Goal: Information Seeking & Learning: Learn about a topic

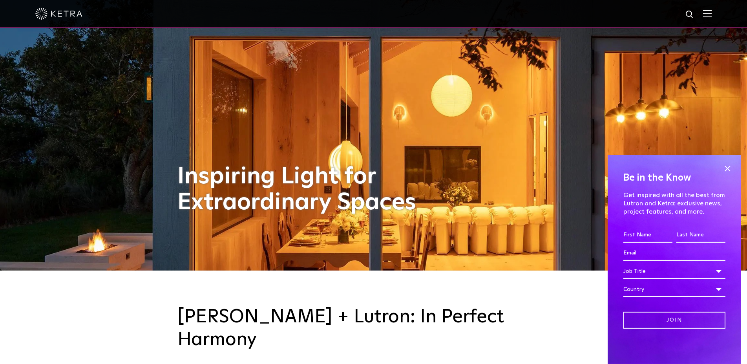
scroll to position [200, 0]
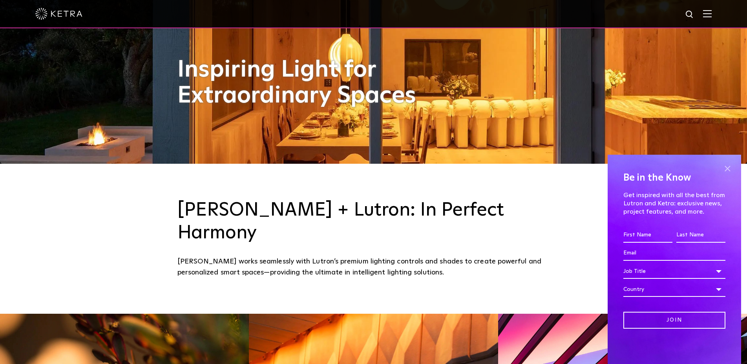
click at [731, 166] on span at bounding box center [728, 169] width 12 height 12
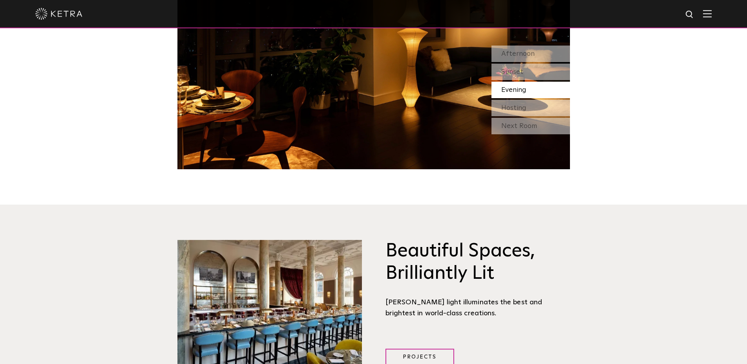
scroll to position [761, 0]
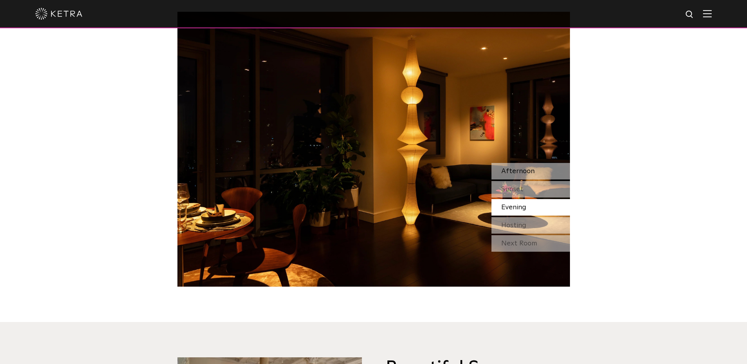
click at [539, 163] on div "Afternoon" at bounding box center [530, 171] width 79 height 16
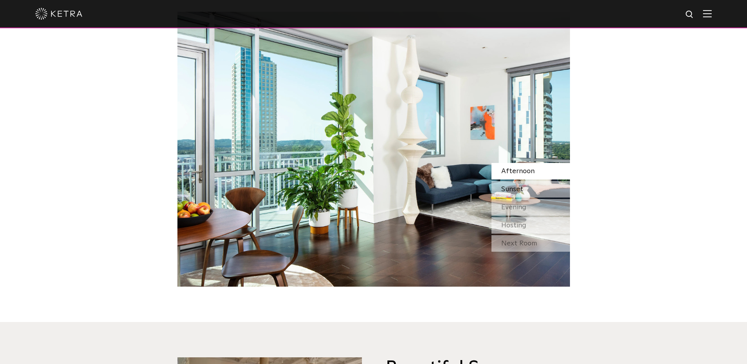
click at [535, 181] on div "Sunset" at bounding box center [530, 189] width 79 height 16
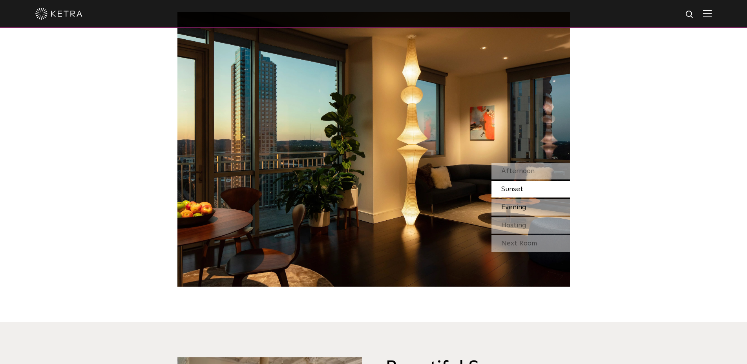
click at [534, 199] on div "Evening" at bounding box center [530, 207] width 79 height 16
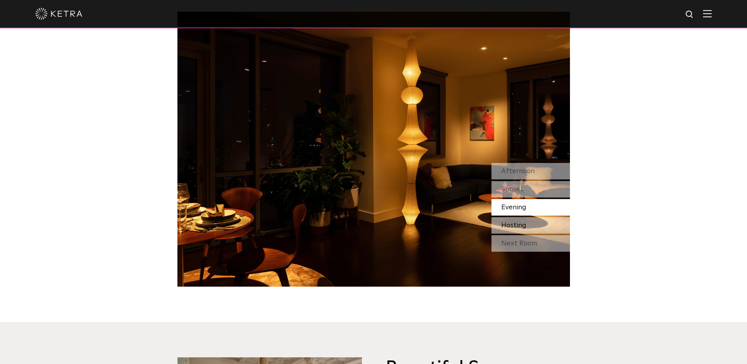
click at [528, 217] on div "Hosting" at bounding box center [530, 225] width 79 height 16
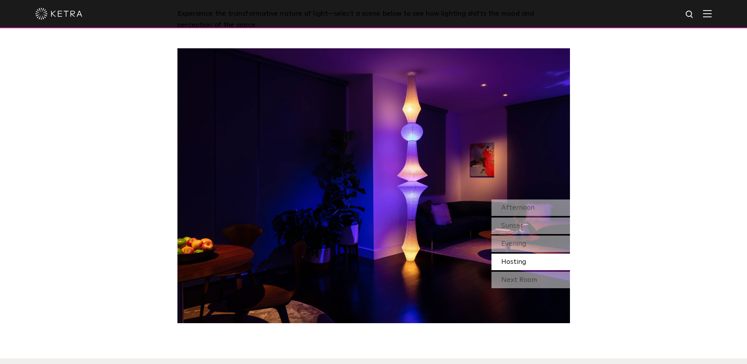
scroll to position [721, 0]
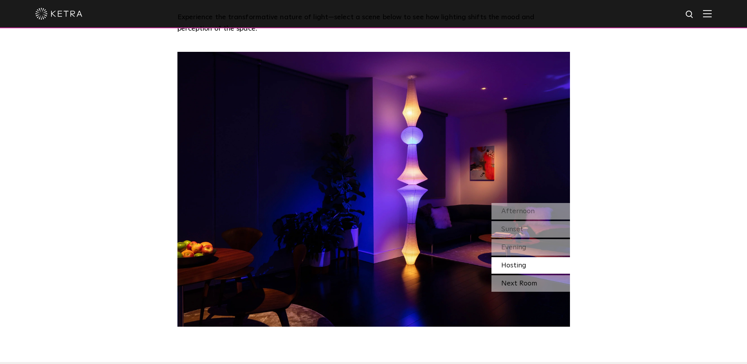
click at [527, 275] on div "Next Room" at bounding box center [530, 283] width 79 height 16
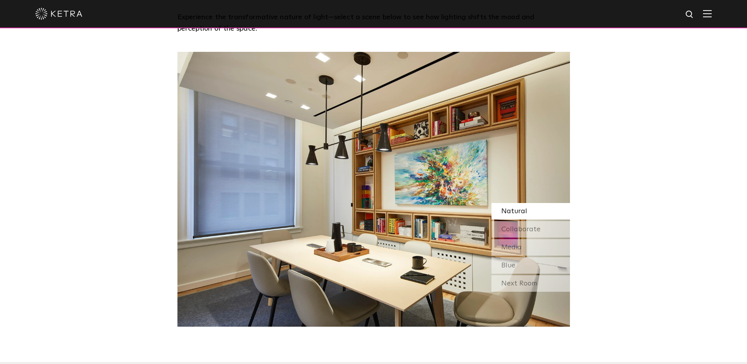
click at [524, 203] on div "Natural" at bounding box center [530, 211] width 79 height 16
click at [530, 226] on span "Collaborate" at bounding box center [520, 229] width 39 height 7
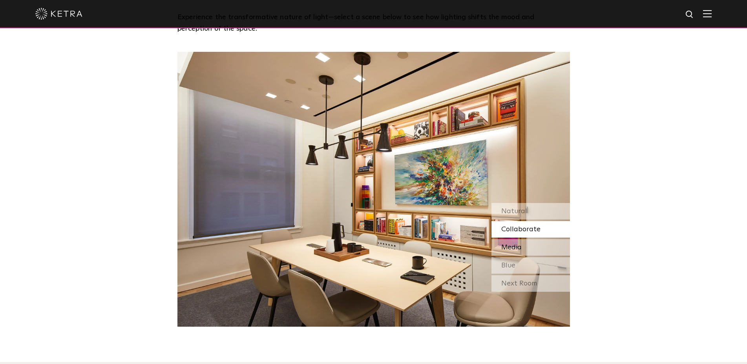
click at [537, 239] on div "Media" at bounding box center [530, 247] width 79 height 16
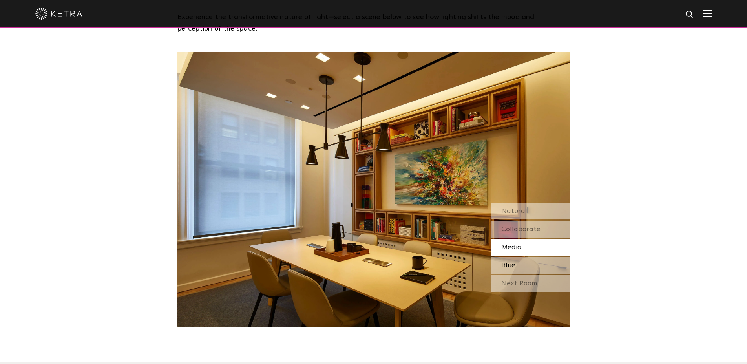
click at [535, 257] on div "Blue" at bounding box center [530, 265] width 79 height 16
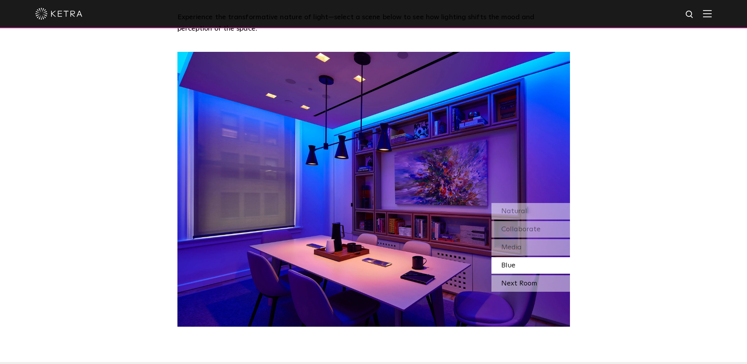
click at [533, 275] on div "Next Room" at bounding box center [530, 283] width 79 height 16
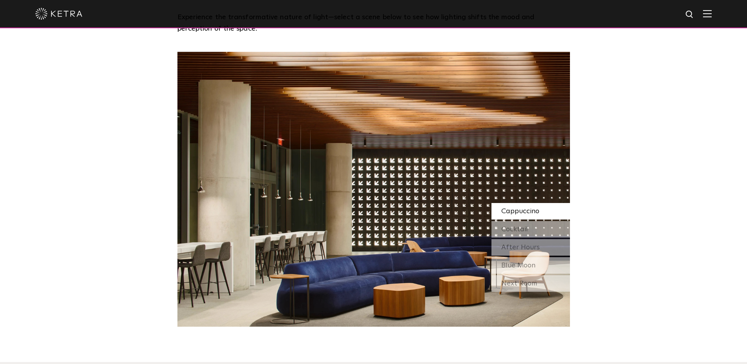
click at [521, 208] on span "Cappuccino" at bounding box center [520, 211] width 38 height 7
click at [521, 226] on span "Cocktail" at bounding box center [514, 229] width 27 height 7
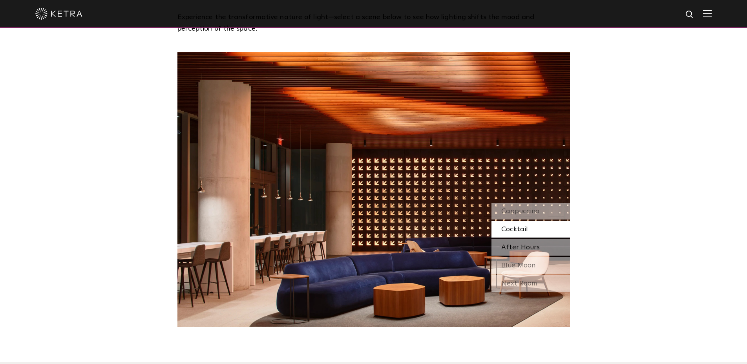
click at [528, 239] on div "After Hours" at bounding box center [530, 247] width 79 height 16
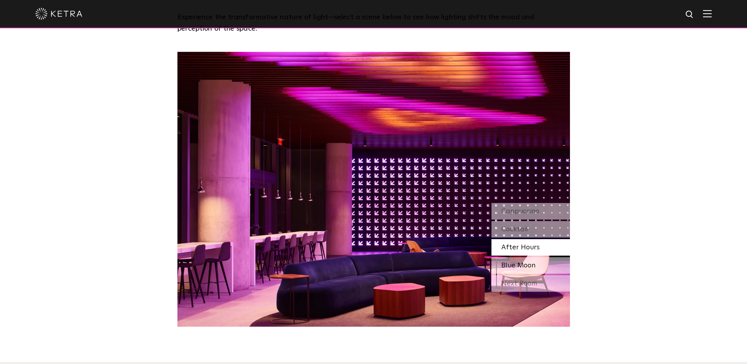
click at [534, 262] on span "Blue Moon" at bounding box center [518, 265] width 34 height 7
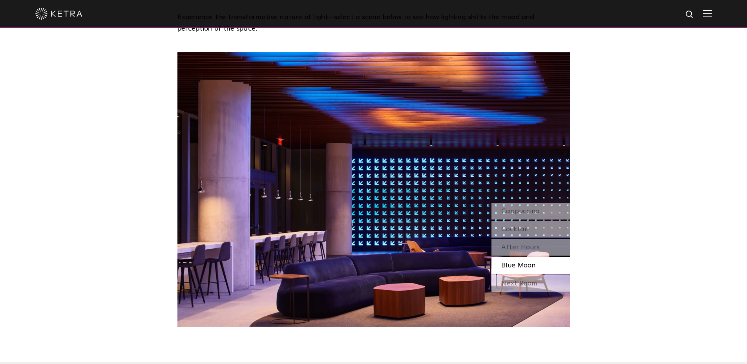
click at [533, 275] on div "Next Room" at bounding box center [530, 283] width 79 height 16
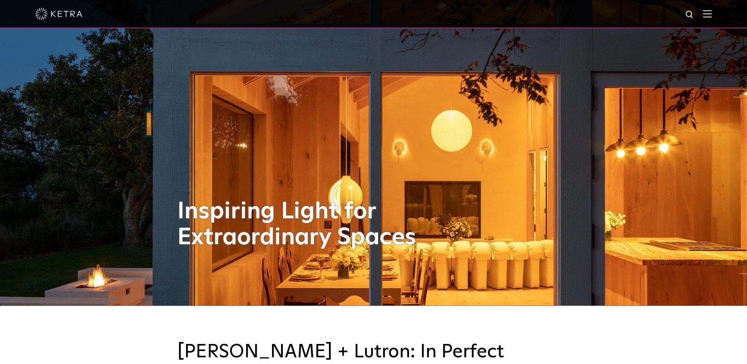
scroll to position [0, 0]
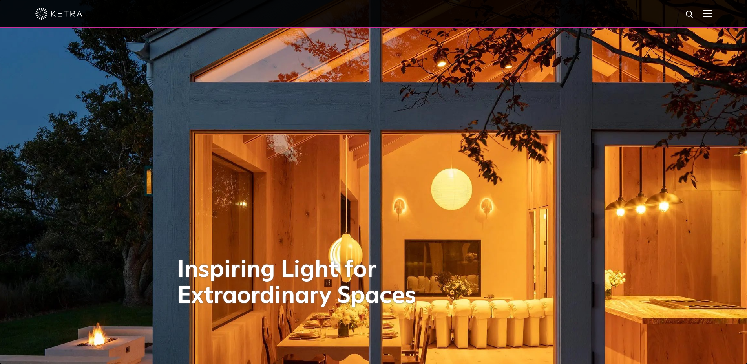
click at [73, 14] on img at bounding box center [58, 14] width 47 height 12
click at [712, 16] on img at bounding box center [707, 13] width 9 height 7
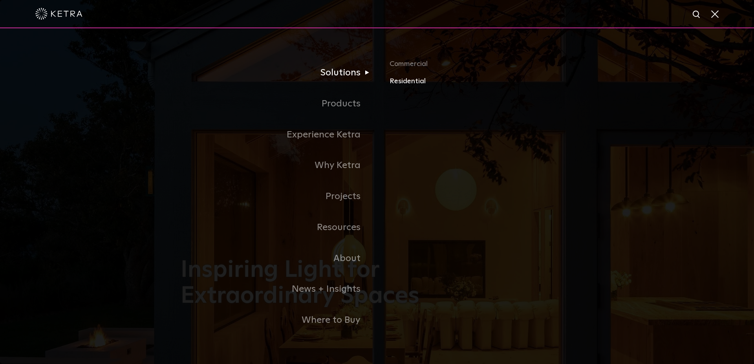
click at [421, 84] on link "Residential" at bounding box center [481, 81] width 184 height 11
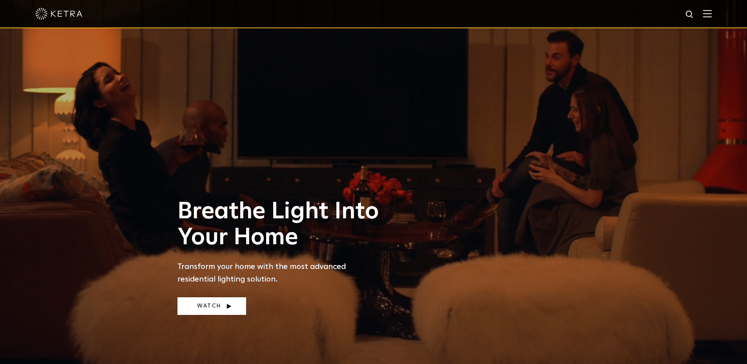
click at [212, 303] on link "Watch" at bounding box center [211, 306] width 69 height 18
